Goal: Find specific page/section: Find specific page/section

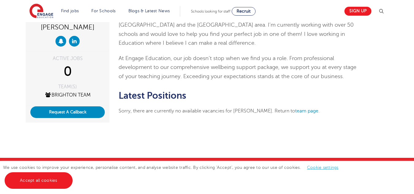
scroll to position [80, 0]
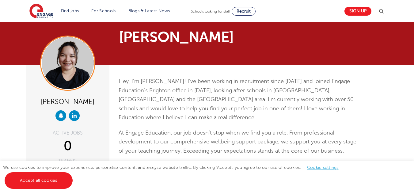
click at [414, 31] on html "Find jobs All vacancies We have one of the UK's largest database. and with hund…" at bounding box center [207, 196] width 414 height 402
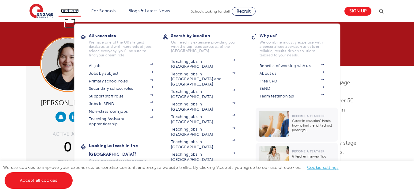
click at [70, 9] on link "Find jobs" at bounding box center [70, 11] width 18 height 5
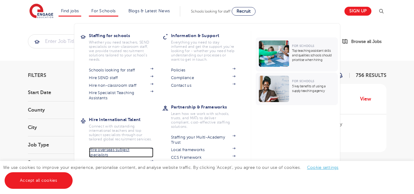
click at [126, 150] on link "Hire overseas subject specialists" at bounding box center [121, 153] width 64 height 10
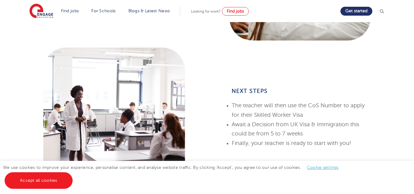
scroll to position [116, 0]
